Goal: Task Accomplishment & Management: Use online tool/utility

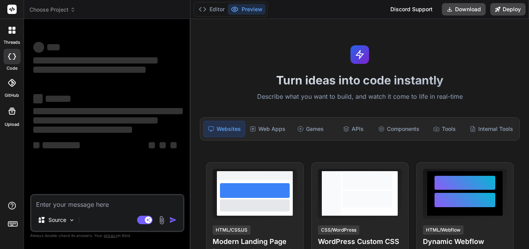
click at [10, 32] on icon at bounding box center [10, 32] width 3 height 3
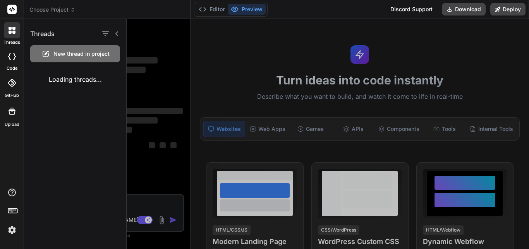
click at [74, 51] on span "New thread in project" at bounding box center [81, 54] width 56 height 8
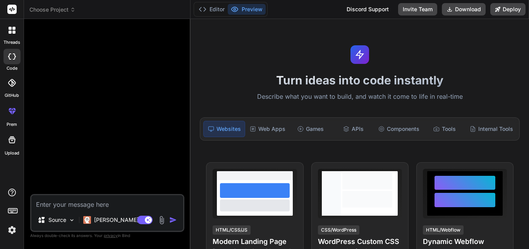
type textarea "x"
click at [398, 134] on div "Components" at bounding box center [398, 129] width 47 height 16
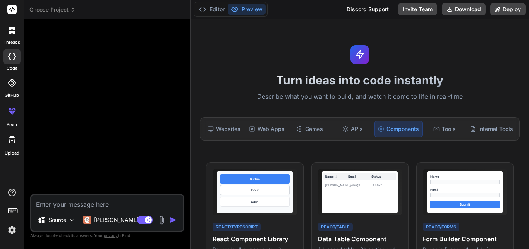
click at [71, 205] on textarea at bounding box center [107, 202] width 152 height 14
click at [88, 204] on textarea at bounding box center [107, 202] width 152 height 14
type textarea """
type textarea "x"
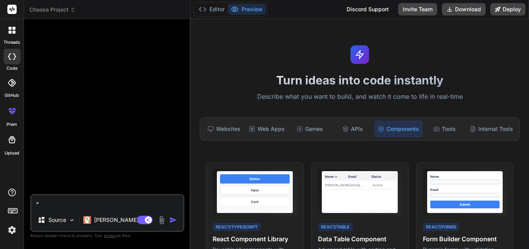
type textarea """"
type textarea "x"
paste textarea "import mongoose, { Schema, Document, Types } from "mongoose"; export interface …"
type textarea ""import mongoose, { Schema, Document, Types } from "mongoose"; export interface…"
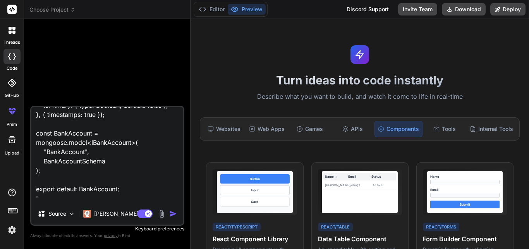
type textarea "x"
type textarea ""import mongoose, { Schema, Document, Types } from "mongoose"; export interface…"
type textarea "x"
type textarea ""import mongoose, { Schema, Document, Types } from "mongoose"; export interface…"
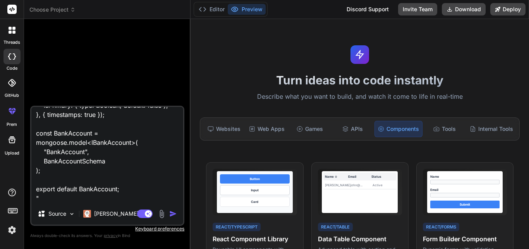
type textarea "x"
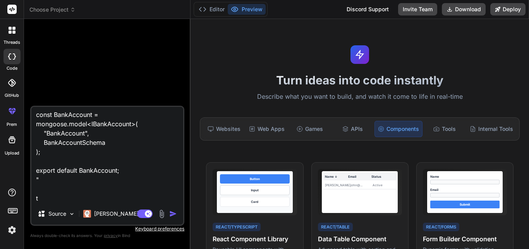
type textarea ""import mongoose, { Schema, Document, Types } from "mongoose"; export interface…"
type textarea "x"
type textarea ""import mongoose, { Schema, Document, Types } from "mongoose"; export interface…"
type textarea "x"
type textarea ""import mongoose, { Schema, Document, Types } from "mongoose"; export interface…"
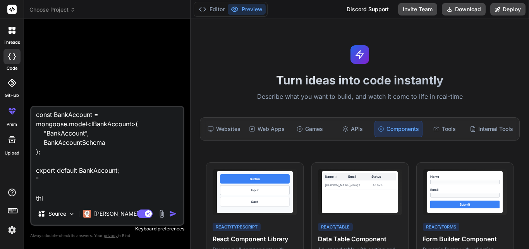
type textarea "x"
type textarea ""import mongoose, { Schema, Document, Types } from "mongoose"; export interface…"
type textarea "x"
type textarea ""import mongoose, { Schema, Document, Types } from "mongoose"; export interface…"
type textarea "x"
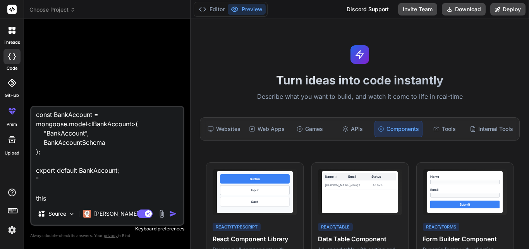
type textarea ""import mongoose, { Schema, Document, Types } from "mongoose"; export interface…"
type textarea "x"
type textarea ""import mongoose, { Schema, Document, Types } from "mongoose"; export interface…"
type textarea "x"
type textarea ""import mongoose, { Schema, Document, Types } from "mongoose"; export interface…"
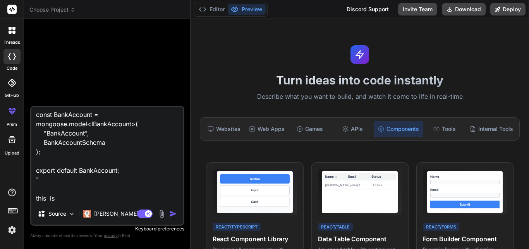
type textarea "x"
type textarea ""import mongoose, { Schema, Document, Types } from "mongoose"; export interface…"
type textarea "x"
type textarea ""import mongoose, { Schema, Document, Types } from "mongoose"; export interface…"
type textarea "x"
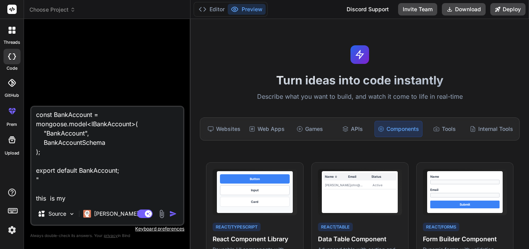
type textarea ""import mongoose, { Schema, Document, Types } from "mongoose"; export interface…"
type textarea "x"
type textarea ""import mongoose, { Schema, Document, Types } from "mongoose"; export interface…"
type textarea "x"
type textarea ""import mongoose, { Schema, Document, Types } from "mongoose"; export interface…"
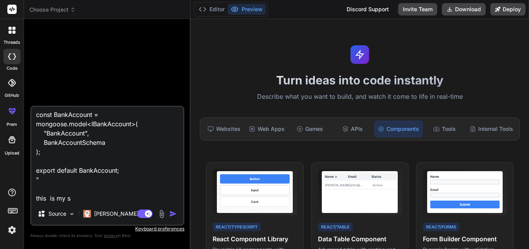
type textarea "x"
type textarea ""import mongoose, { Schema, Document, Types } from "mongoose"; export interface…"
type textarea "x"
type textarea ""import mongoose, { Schema, Document, Types } from "mongoose"; export interface…"
type textarea "x"
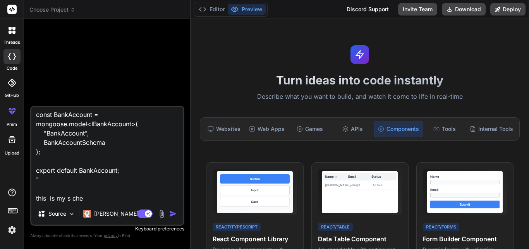
type textarea ""import mongoose, { Schema, Document, Types } from "mongoose"; export interface…"
type textarea "x"
type textarea ""import mongoose, { Schema, Document, Types } from "mongoose"; export interface…"
type textarea "x"
type textarea ""import mongoose, { Schema, Document, Types } from "mongoose"; export interface…"
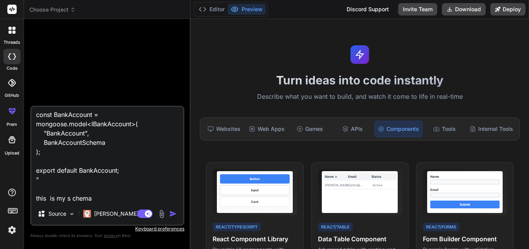
type textarea "x"
type textarea ""import mongoose, { Schema, Document, Types } from "mongoose"; export interface…"
type textarea "x"
type textarea ""import mongoose, { Schema, Document, Types } from "mongoose"; export interface…"
type textarea "x"
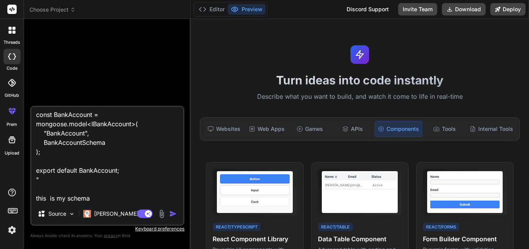
type textarea ""import mongoose, { Schema, Document, Types } from "mongoose"; export interface…"
type textarea "x"
type textarea ""import mongoose, { Schema, Document, Types } from "mongoose"; export interface…"
type textarea "x"
type textarea ""import mongoose, { Schema, Document, Types } from "mongoose"; export interface…"
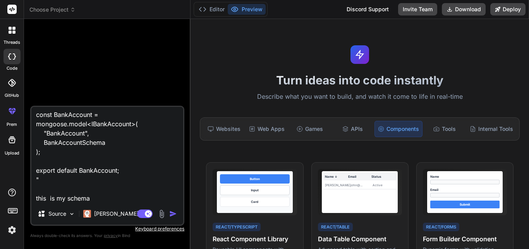
type textarea "x"
type textarea ""import mongoose, { Schema, Document, Types } from "mongoose"; export interface…"
type textarea "x"
type textarea ""import mongoose, { Schema, Document, Types } from "mongoose"; export interface…"
type textarea "x"
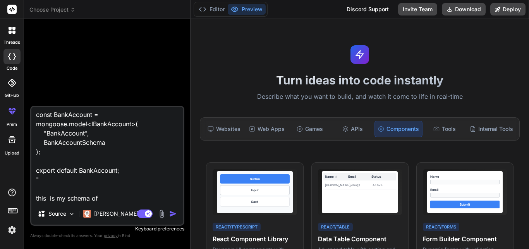
type textarea ""import mongoose, { Schema, Document, Types } from "mongoose"; export interface…"
type textarea "x"
type textarea ""import mongoose, { Schema, Document, Types } from "mongoose"; export interface…"
type textarea "x"
type textarea ""import mongoose, { Schema, Document, Types } from "mongoose"; export interface…"
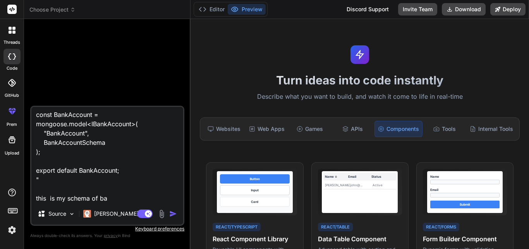
type textarea "x"
type textarea ""import mongoose, { Schema, Document, Types } from "mongoose"; export interface…"
type textarea "x"
type textarea ""import mongoose, { Schema, Document, Types } from "mongoose"; export interface…"
type textarea "x"
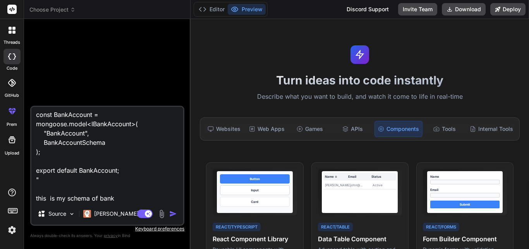
type textarea ""import mongoose, { Schema, Document, Types } from "mongoose"; export interface…"
type textarea "x"
type textarea ""import mongoose, { Schema, Document, Types } from "mongoose"; export interface…"
type textarea "x"
type textarea ""import mongoose, { Schema, Document, Types } from "mongoose"; export interface…"
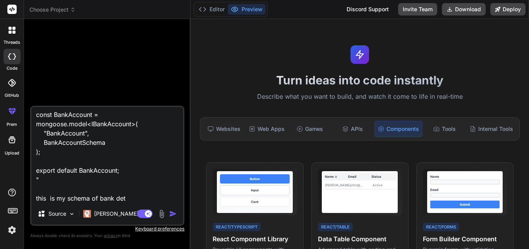
type textarea "x"
type textarea ""import mongoose, { Schema, Document, Types } from "mongoose"; export interface…"
type textarea "x"
type textarea ""import mongoose, { Schema, Document, Types } from "mongoose"; export interface…"
type textarea "x"
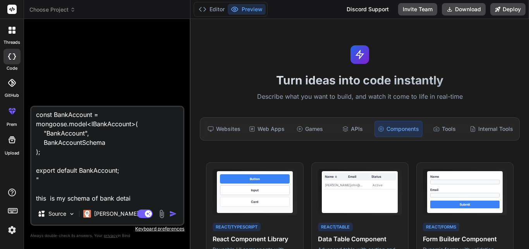
type textarea ""import mongoose, { Schema, Document, Types } from "mongoose"; export interface…"
type textarea "x"
type textarea ""import mongoose, { Schema, Document, Types } from "mongoose"; export interface…"
type textarea "x"
type textarea ""import mongoose, { Schema, Document, Types } from "mongoose"; export interface…"
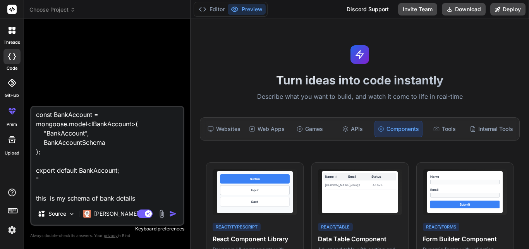
type textarea "x"
type textarea ""import mongoose, { Schema, Document, Types } from "mongoose"; export interface…"
type textarea "x"
type textarea ""import mongoose, { Schema, Document, Types } from "mongoose"; export interface…"
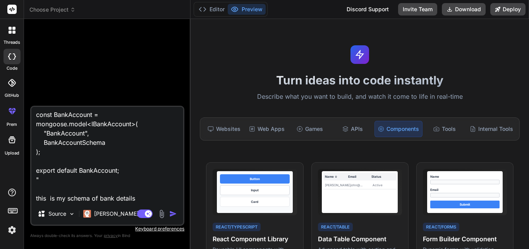
type textarea "x"
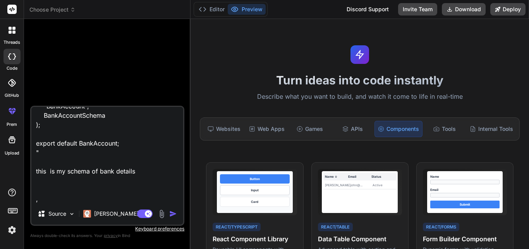
type textarea ""import mongoose, { Schema, Document, Types } from "mongoose"; export interface…"
type textarea "x"
type textarea ""import mongoose, { Schema, Document, Types } from "mongoose"; export interface…"
type textarea "x"
type textarea ""import mongoose, { Schema, Document, Types } from "mongoose"; export interface…"
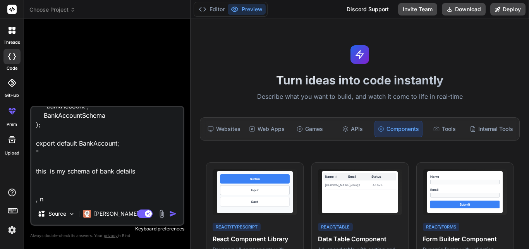
type textarea "x"
type textarea ""import mongoose, { Schema, Document, Types } from "mongoose"; export interface…"
type textarea "x"
type textarea ""import mongoose, { Schema, Document, Types } from "mongoose"; export interface…"
type textarea "x"
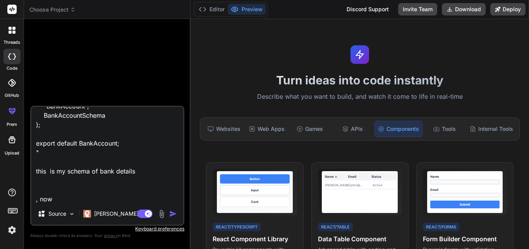
type textarea ""import mongoose, { Schema, Document, Types } from "mongoose"; export interface…"
type textarea "x"
type textarea ""import mongoose, { Schema, Document, Types } from "mongoose"; export interface…"
type textarea "x"
type textarea ""import mongoose, { Schema, Document, Types } from "mongoose"; export interface…"
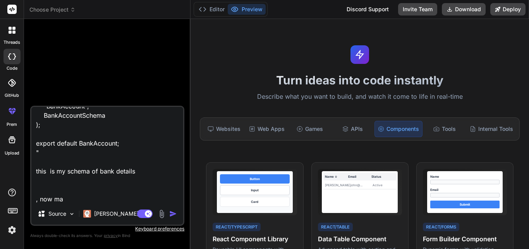
type textarea "x"
type textarea ""import mongoose, { Schema, Document, Types } from "mongoose"; export interface…"
type textarea "x"
type textarea ""import mongoose, { Schema, Document, Types } from "mongoose"; export interface…"
type textarea "x"
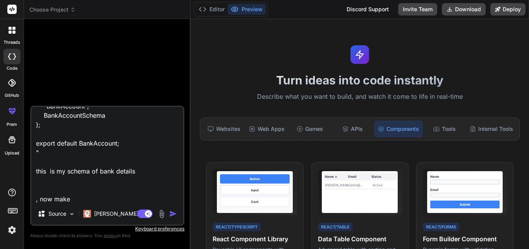
type textarea ""import mongoose, { Schema, Document, Types } from "mongoose"; export interface…"
type textarea "x"
type textarea ""import mongoose, { Schema, Document, Types } from "mongoose"; export interface…"
type textarea "x"
type textarea ""import mongoose, { Schema, Document, Types } from "mongoose"; export interface…"
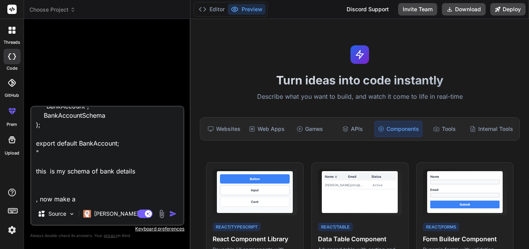
type textarea "x"
type textarea ""import mongoose, { Schema, Document, Types } from "mongoose"; export interface…"
type textarea "x"
type textarea ""import mongoose, { Schema, Document, Types } from "mongoose"; export interface…"
type textarea "x"
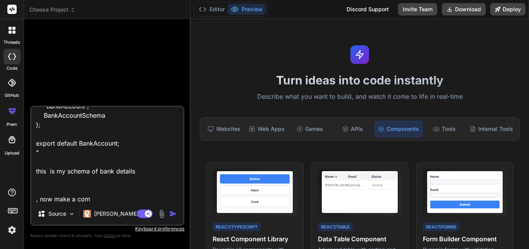
type textarea ""import mongoose, { Schema, Document, Types } from "mongoose"; export interface…"
type textarea "x"
type textarea ""import mongoose, { Schema, Document, Types } from "mongoose"; export interface…"
type textarea "x"
type textarea ""import mongoose, { Schema, Document, Types } from "mongoose"; export interface…"
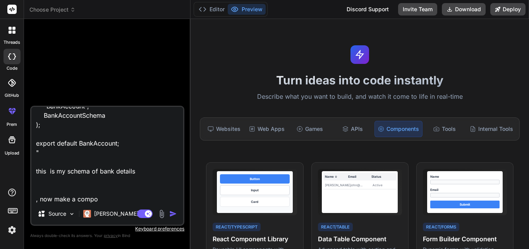
type textarea "x"
type textarea ""import mongoose, { Schema, Document, Types } from "mongoose"; export interface…"
type textarea "x"
type textarea ""import mongoose, { Schema, Document, Types } from "mongoose"; export interface…"
type textarea "x"
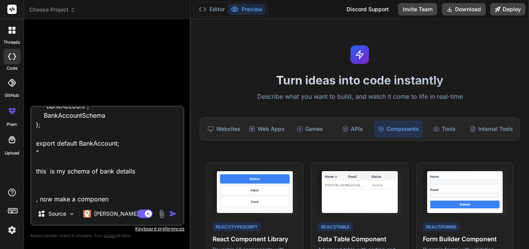
type textarea ""import mongoose, { Schema, Document, Types } from "mongoose"; export interface…"
type textarea "x"
type textarea ""import mongoose, { Schema, Document, Types } from "mongoose"; export interface…"
type textarea "x"
type textarea ""import mongoose, { Schema, Document, Types } from "mongoose"; export interface…"
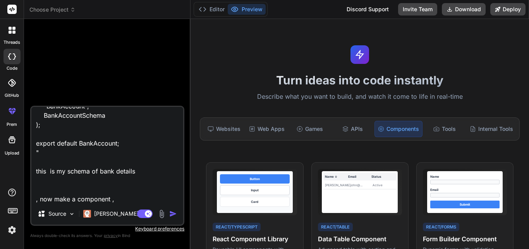
type textarea "x"
type textarea ""import mongoose, { Schema, Document, Types } from "mongoose"; export interface…"
type textarea "x"
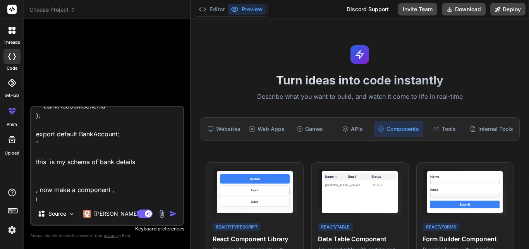
type textarea ""import mongoose, { Schema, Document, Types } from "mongoose"; export interface…"
type textarea "x"
type textarea ""import mongoose, { Schema, Document, Types } from "mongoose"; export interface…"
type textarea "x"
type textarea ""import mongoose, { Schema, Document, Types } from "mongoose"; export interface…"
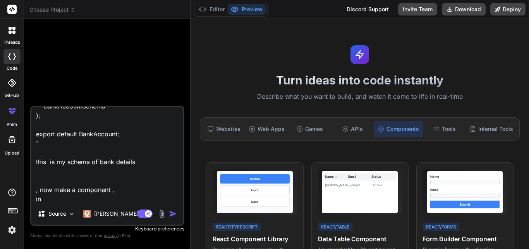
type textarea "x"
type textarea ""import mongoose, { Schema, Document, Types } from "mongoose"; export interface…"
type textarea "x"
type textarea ""import mongoose, { Schema, Document, Types } from "mongoose"; export interface…"
type textarea "x"
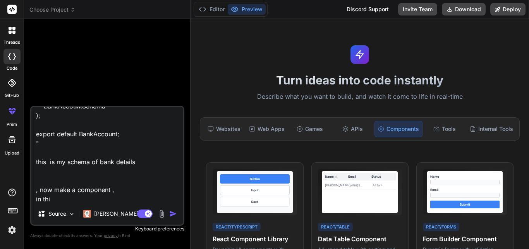
type textarea ""import mongoose, { Schema, Document, Types } from "mongoose"; export interface…"
type textarea "x"
type textarea ""import mongoose, { Schema, Document, Types } from "mongoose"; export interface…"
type textarea "x"
type textarea ""import mongoose, { Schema, Document, Types } from "mongoose"; export interface…"
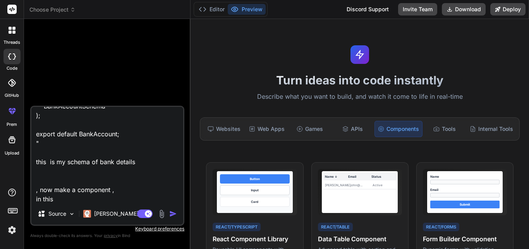
type textarea "x"
type textarea ""import mongoose, { Schema, Document, Types } from "mongoose"; export interface…"
type textarea "x"
type textarea ""import mongoose, { Schema, Document, Types } from "mongoose"; export interface…"
type textarea "x"
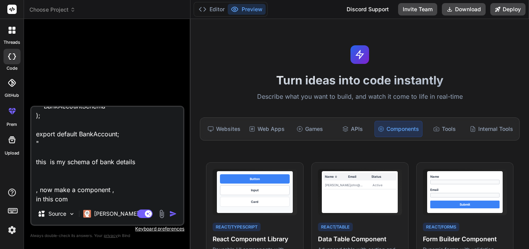
type textarea ""import mongoose, { Schema, Document, Types } from "mongoose"; export interface…"
type textarea "x"
type textarea ""import mongoose, { Schema, Document, Types } from "mongoose"; export interface…"
type textarea "x"
type textarea ""import mongoose, { Schema, Document, Types } from "mongoose"; export interface…"
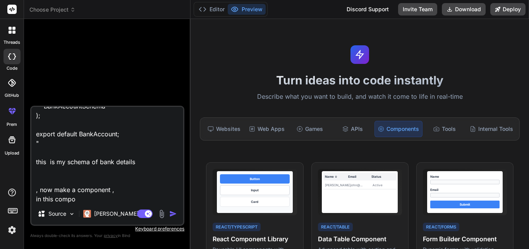
type textarea "x"
type textarea ""import mongoose, { Schema, Document, Types } from "mongoose"; export interface…"
type textarea "x"
type textarea ""import mongoose, { Schema, Document, Types } from "mongoose"; export interface…"
type textarea "x"
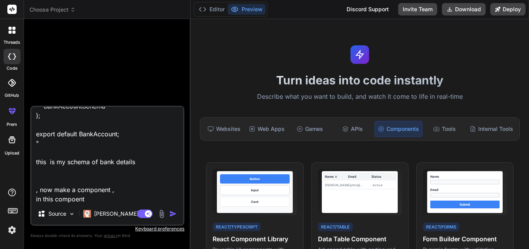
type textarea ""import mongoose, { Schema, Document, Types } from "mongoose"; export interface…"
type textarea "x"
type textarea ""import mongoose, { Schema, Document, Types } from "mongoose"; export interface…"
type textarea "x"
type textarea ""import mongoose, { Schema, Document, Types } from "mongoose"; export interface…"
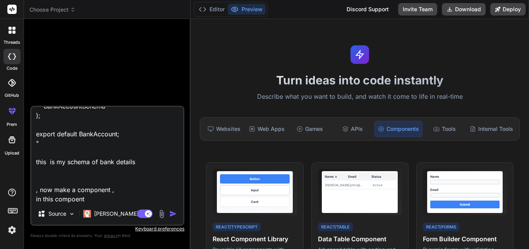
type textarea "x"
type textarea ""import mongoose, { Schema, Document, Types } from "mongoose"; export interface…"
type textarea "x"
type textarea ""import mongoose, { Schema, Document, Types } from "mongoose"; export interface…"
type textarea "x"
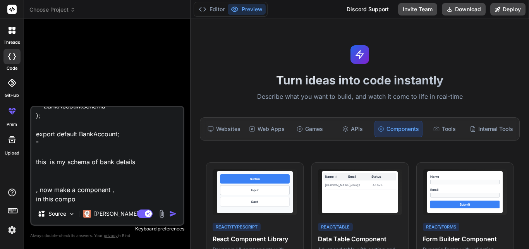
type textarea ""import mongoose, { Schema, Document, Types } from "mongoose"; export interface…"
type textarea "x"
type textarea ""import mongoose, { Schema, Document, Types } from "mongoose"; export interface…"
type textarea "x"
type textarea ""import mongoose, { Schema, Document, Types } from "mongoose"; export interface…"
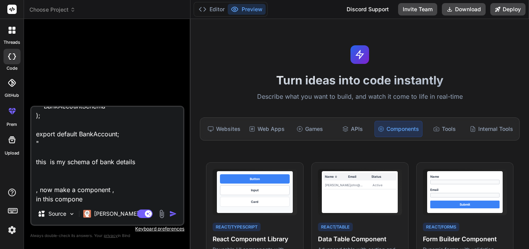
type textarea "x"
type textarea ""import mongoose, { Schema, Document, Types } from "mongoose"; export interface…"
type textarea "x"
type textarea ""import mongoose, { Schema, Document, Types } from "mongoose"; export interface…"
type textarea "x"
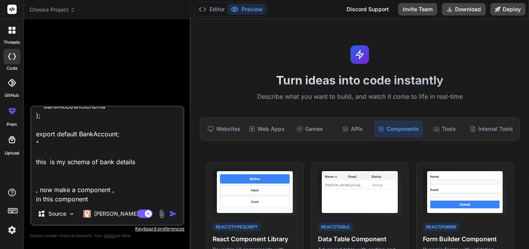
type textarea ""import mongoose, { Schema, Document, Types } from "mongoose"; export interface…"
type textarea "x"
type textarea ""import mongoose, { Schema, Document, Types } from "mongoose"; export interface…"
type textarea "x"
type textarea ""import mongoose, { Schema, Document, Types } from "mongoose"; export interface…"
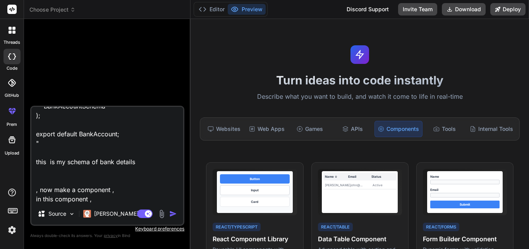
type textarea "x"
type textarea ""import mongoose, { Schema, Document, Types } from "mongoose"; export interface…"
type textarea "x"
type textarea ""import mongoose, { Schema, Document, Types } from "mongoose"; export interface…"
type textarea "x"
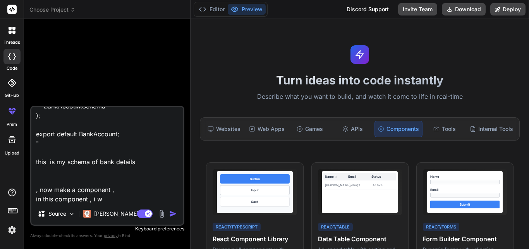
type textarea ""import mongoose, { Schema, Document, Types } from "mongoose"; export interface…"
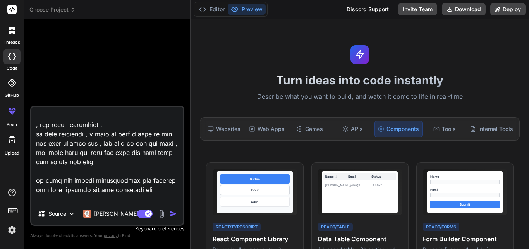
scroll to position [373, 0]
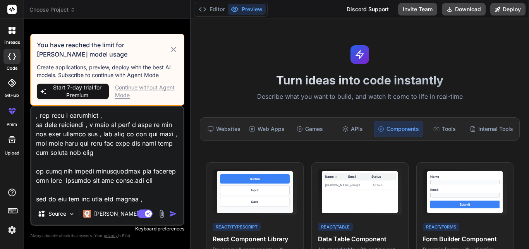
click at [88, 195] on textarea at bounding box center [107, 155] width 152 height 96
click at [79, 198] on textarea at bounding box center [107, 155] width 152 height 96
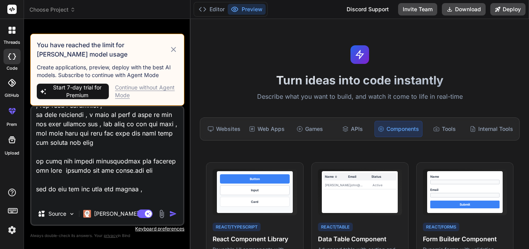
scroll to position [391, 0]
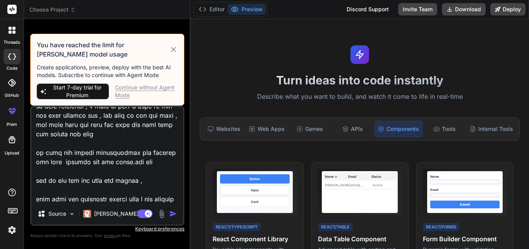
click at [173, 48] on icon at bounding box center [173, 49] width 9 height 9
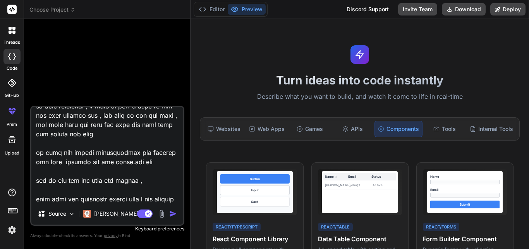
click at [76, 197] on textarea at bounding box center [107, 155] width 152 height 96
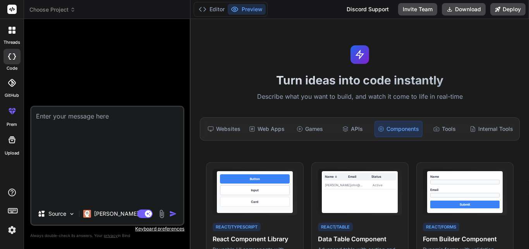
scroll to position [0, 0]
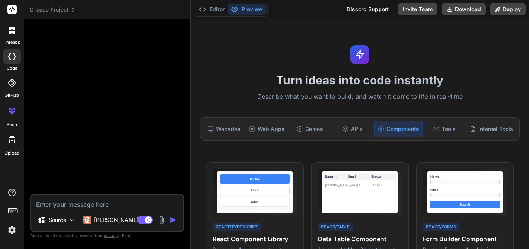
click at [10, 228] on img at bounding box center [11, 230] width 13 height 13
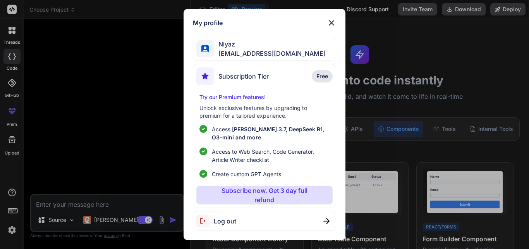
click at [235, 219] on span "Log out" at bounding box center [225, 221] width 22 height 9
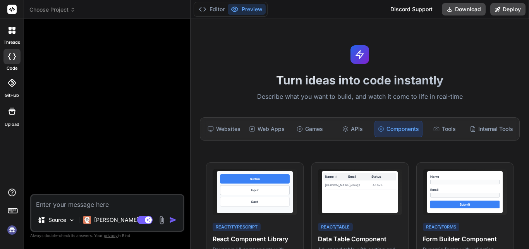
click at [9, 229] on img at bounding box center [11, 230] width 13 height 13
click at [9, 228] on img at bounding box center [11, 230] width 13 height 13
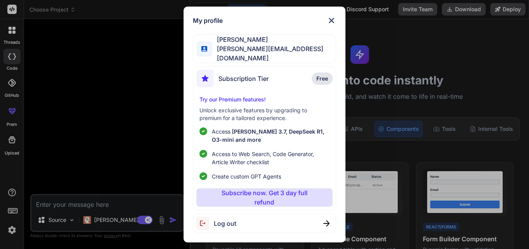
click at [329, 20] on img at bounding box center [331, 20] width 9 height 9
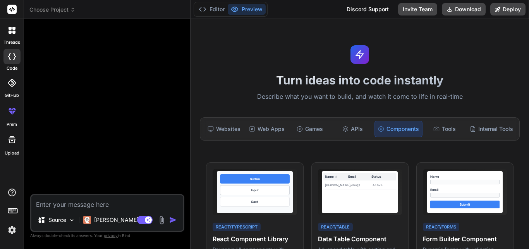
click at [110, 200] on textarea at bounding box center [107, 202] width 152 height 14
paste textarea ""import mongoose, { Schema, Document, Types } from "mongoose"; export interface…"
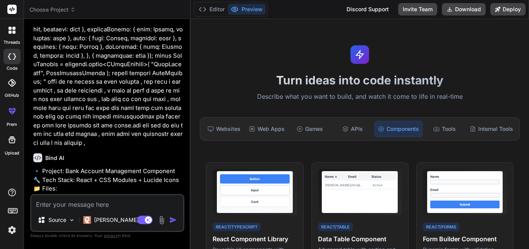
scroll to position [210, 0]
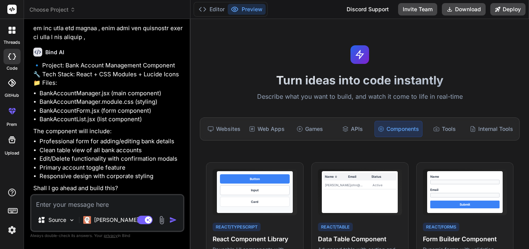
click at [116, 202] on textarea at bounding box center [107, 202] width 152 height 14
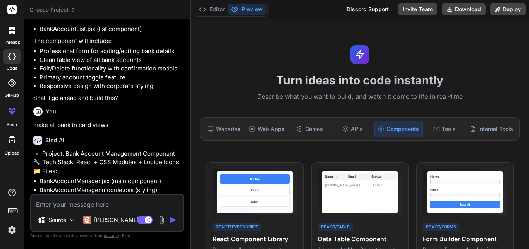
scroll to position [415, 0]
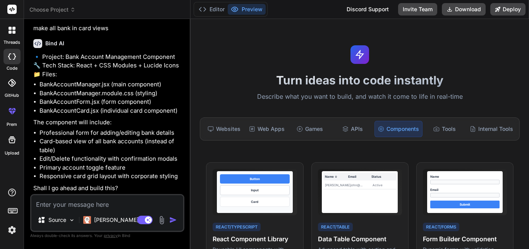
click at [82, 203] on textarea at bounding box center [107, 202] width 152 height 14
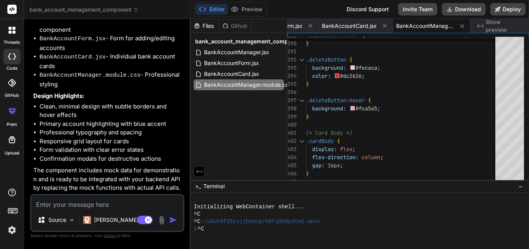
scroll to position [848, 0]
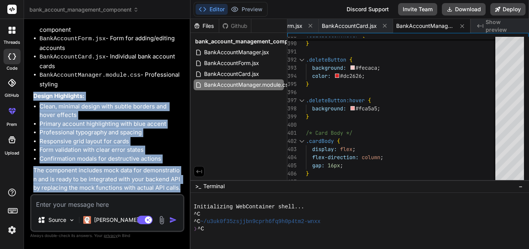
drag, startPoint x: 34, startPoint y: 96, endPoint x: 182, endPoint y: 187, distance: 173.4
click at [182, 187] on p "The component includes mock data for demonstration and is ready to be integrate…" at bounding box center [108, 179] width 150 height 26
drag, startPoint x: 33, startPoint y: 96, endPoint x: 178, endPoint y: 187, distance: 170.6
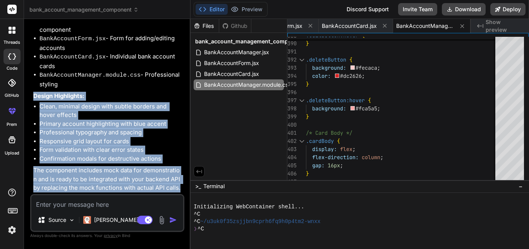
click at [178, 187] on p "The component includes mock data for demonstration and is ready to be integrate…" at bounding box center [108, 179] width 150 height 26
drag, startPoint x: 34, startPoint y: 94, endPoint x: 182, endPoint y: 186, distance: 174.9
click at [182, 186] on p "The component includes mock data for demonstration and is ready to be integrate…" at bounding box center [108, 179] width 150 height 26
drag, startPoint x: 33, startPoint y: 95, endPoint x: 181, endPoint y: 187, distance: 174.3
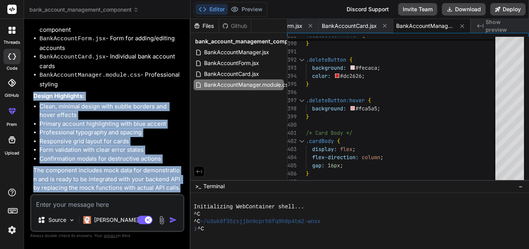
click at [181, 187] on div "You Bind AI 🔹 Project: Bank Account Management Component 🔧 Tech Stack: React + …" at bounding box center [108, 109] width 153 height 169
click at [181, 187] on p "The component includes mock data for demonstration and is ready to be integrate…" at bounding box center [108, 179] width 150 height 26
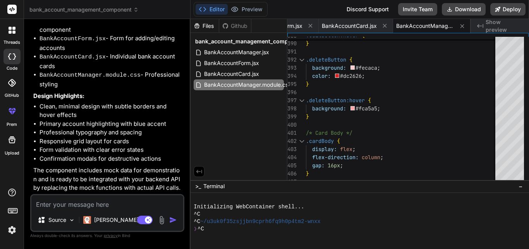
click at [114, 202] on textarea at bounding box center [107, 202] width 152 height 14
click at [111, 207] on textarea at bounding box center [107, 202] width 152 height 14
click at [96, 202] on textarea at bounding box center [107, 202] width 152 height 14
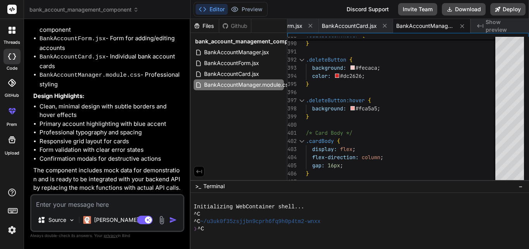
click at [96, 202] on textarea at bounding box center [107, 202] width 152 height 14
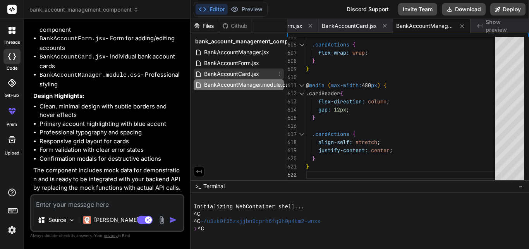
click at [222, 73] on span "BankAccountCard.jsx" at bounding box center [231, 73] width 57 height 9
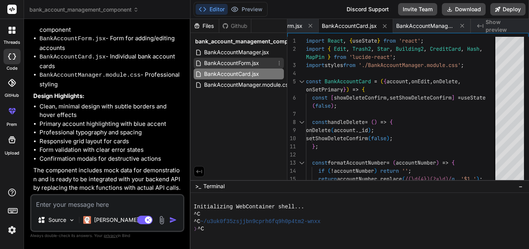
click at [252, 64] on span "BankAccountForm.jsx" at bounding box center [231, 63] width 57 height 9
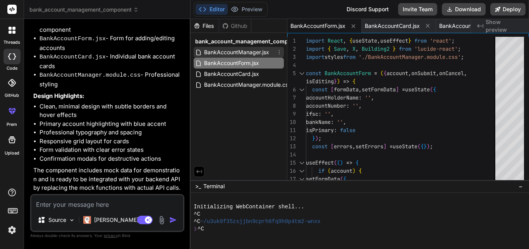
click at [256, 52] on span "BankAccountManager.jsx" at bounding box center [236, 52] width 67 height 9
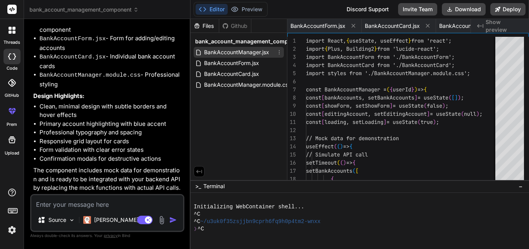
scroll to position [0, 0]
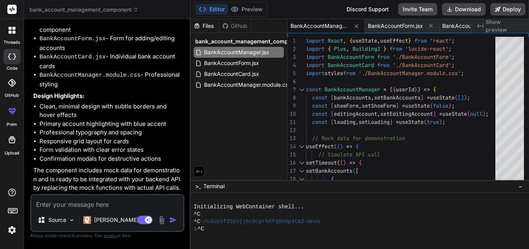
click at [257, 40] on span "bank_account_management_component" at bounding box center [249, 42] width 108 height 8
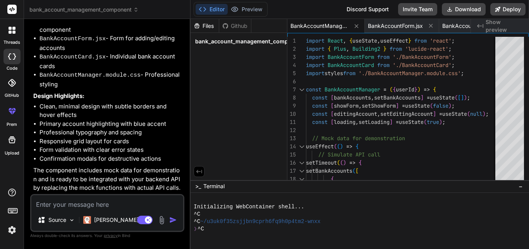
click at [257, 40] on span "bank_account_management_component" at bounding box center [249, 42] width 108 height 8
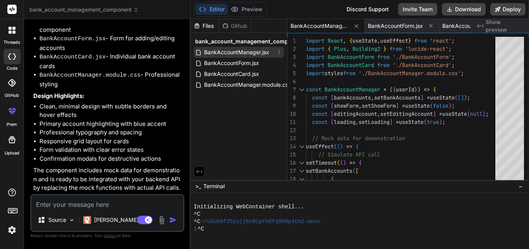
click at [253, 53] on span "BankAccountManager.jsx" at bounding box center [236, 52] width 67 height 9
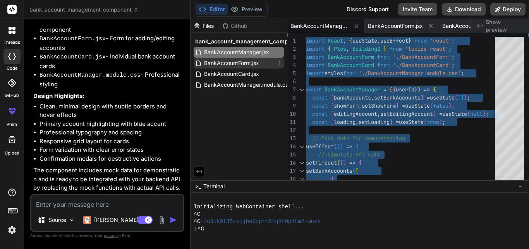
click at [232, 63] on span "BankAccountForm.jsx" at bounding box center [231, 63] width 57 height 9
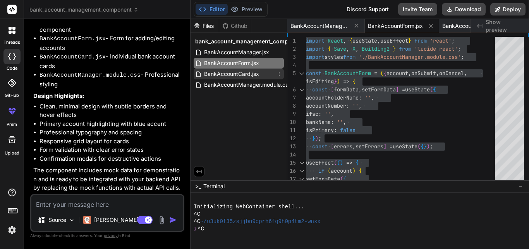
click at [245, 73] on span "BankAccountCard.jsx" at bounding box center [231, 73] width 57 height 9
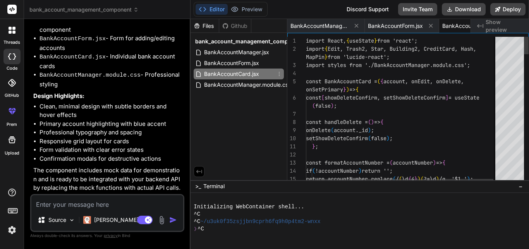
scroll to position [0, 44]
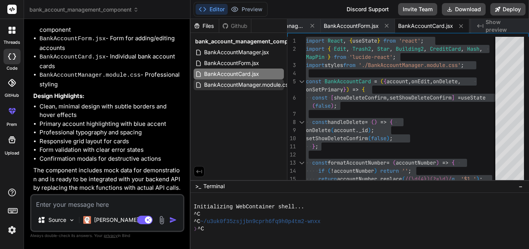
click at [253, 83] on span "BankAccountManager.module.css" at bounding box center [247, 84] width 88 height 9
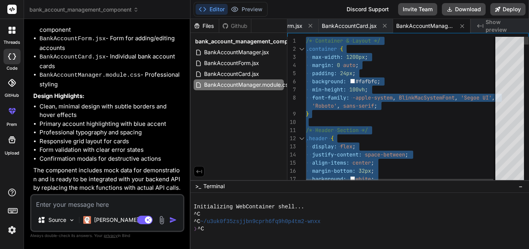
click at [369, 124] on div at bounding box center [404, 122] width 196 height 8
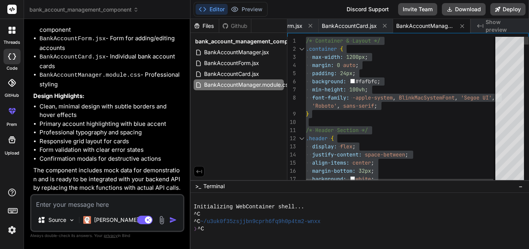
click at [369, 124] on div at bounding box center [404, 122] width 196 height 8
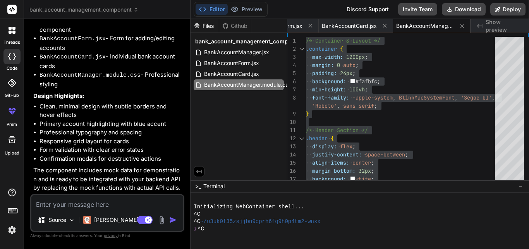
click at [108, 207] on textarea at bounding box center [107, 202] width 152 height 14
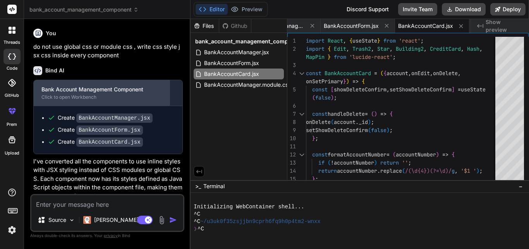
scroll to position [1155, 0]
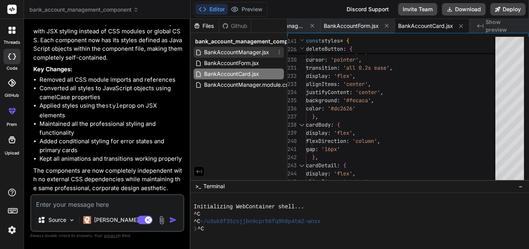
click at [232, 55] on span "BankAccountManager.jsx" at bounding box center [236, 52] width 67 height 9
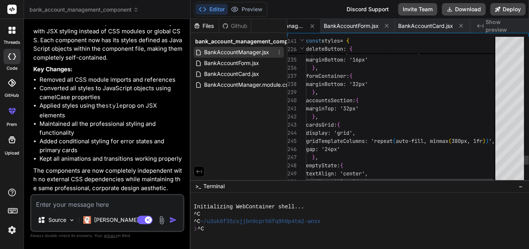
scroll to position [0, 0]
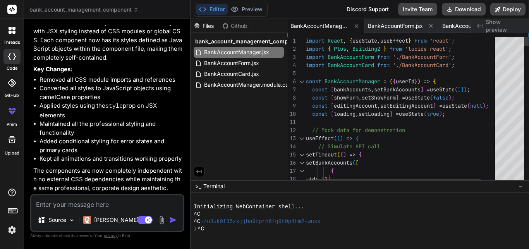
click at [390, 74] on div at bounding box center [411, 73] width 210 height 8
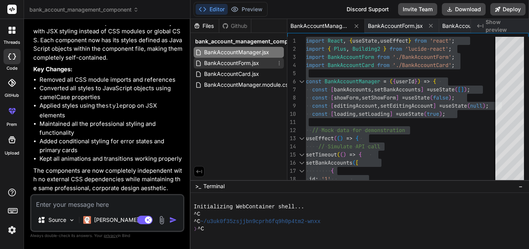
click at [258, 64] on span "BankAccountForm.jsx" at bounding box center [231, 63] width 57 height 9
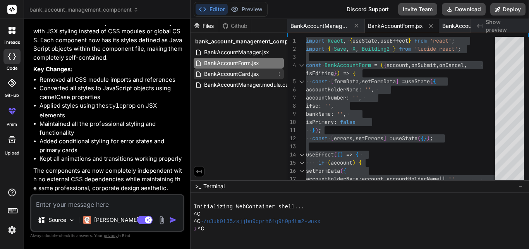
click at [263, 71] on div "BankAccountCard.jsx" at bounding box center [239, 74] width 90 height 11
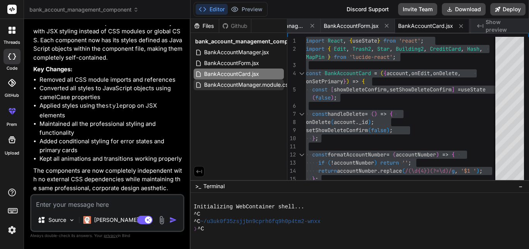
click at [245, 89] on span "BankAccountManager.module.css" at bounding box center [247, 84] width 88 height 9
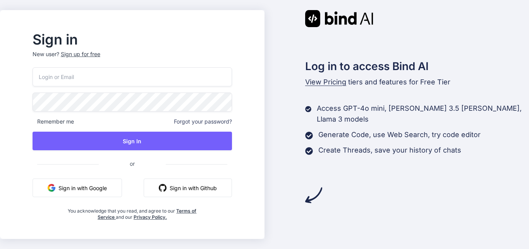
click at [153, 79] on input "email" at bounding box center [133, 76] width 200 height 19
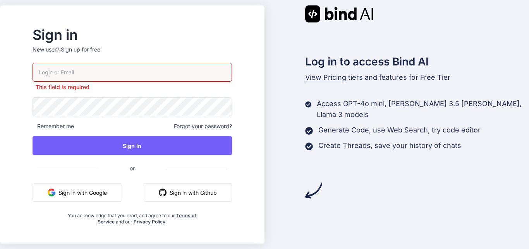
click at [102, 57] on p "New user? Sign up for free" at bounding box center [133, 54] width 200 height 17
click at [96, 50] on div "Sign up for free" at bounding box center [81, 50] width 40 height 8
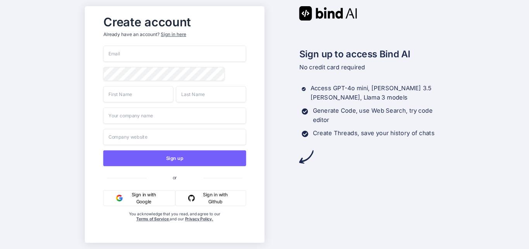
click at [170, 48] on input "email" at bounding box center [174, 54] width 143 height 16
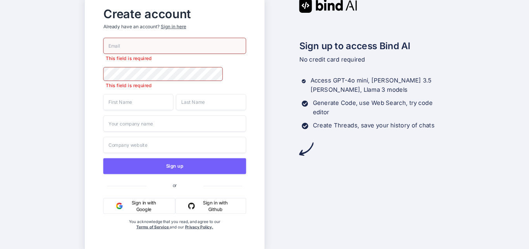
click at [128, 130] on div "This field is required This field is required Sign up or Sign in with Google Si…" at bounding box center [174, 142] width 143 height 208
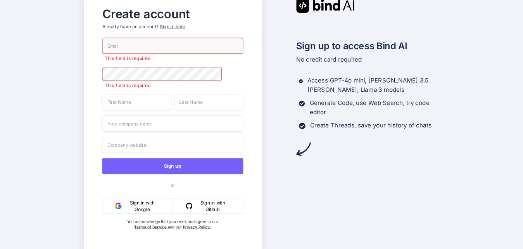
click at [169, 45] on input "email" at bounding box center [172, 46] width 141 height 16
click at [167, 43] on input "email" at bounding box center [172, 46] width 141 height 16
type input "[PERSON_NAME][EMAIL_ADDRESS][DOMAIN_NAME]"
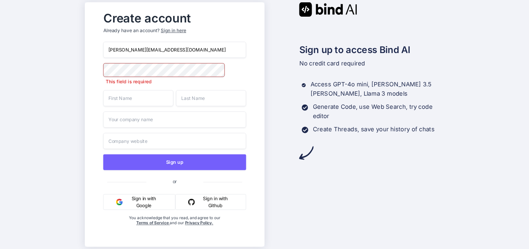
click at [142, 100] on input "text" at bounding box center [138, 98] width 70 height 16
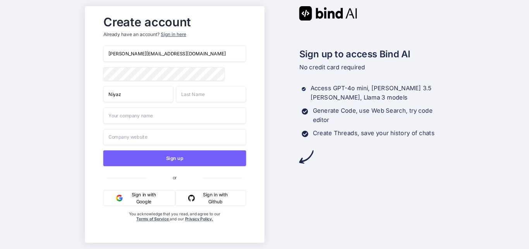
type input "Niyaz"
type input "Alam"
click at [148, 120] on input "text" at bounding box center [174, 116] width 143 height 16
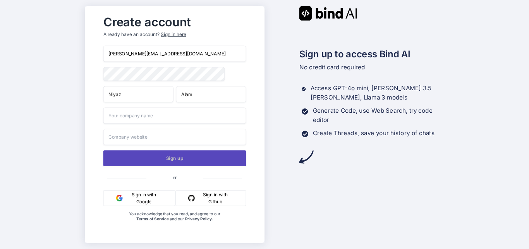
click at [140, 158] on button "Sign up" at bounding box center [174, 158] width 143 height 16
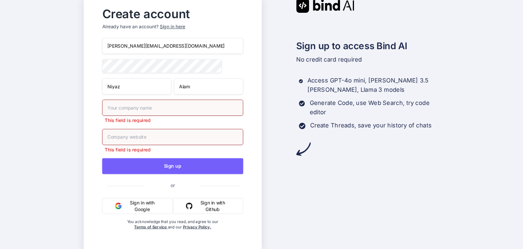
click at [154, 112] on input "text" at bounding box center [172, 108] width 141 height 16
type input "tura"
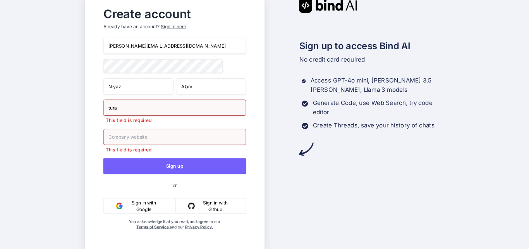
click at [153, 133] on input "text" at bounding box center [174, 137] width 143 height 16
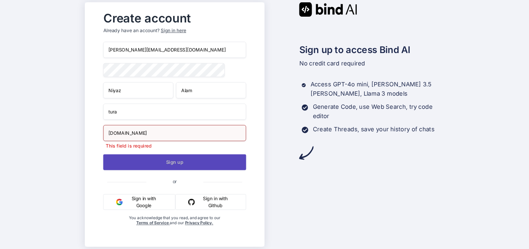
type input "creativetura.com"
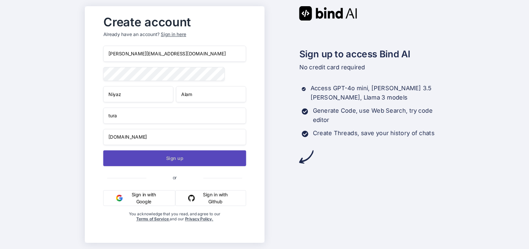
click at [183, 164] on button "Sign up" at bounding box center [174, 158] width 143 height 16
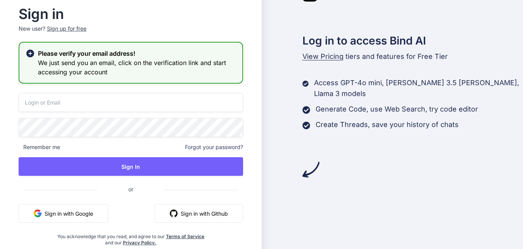
click at [121, 101] on input "email" at bounding box center [131, 102] width 224 height 19
click at [85, 100] on input "email" at bounding box center [131, 102] width 224 height 19
type input "[PERSON_NAME][EMAIL_ADDRESS][DOMAIN_NAME]"
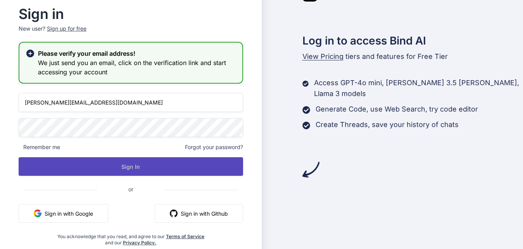
click at [106, 162] on button "Sign In" at bounding box center [131, 166] width 224 height 19
